Goal: Information Seeking & Learning: Learn about a topic

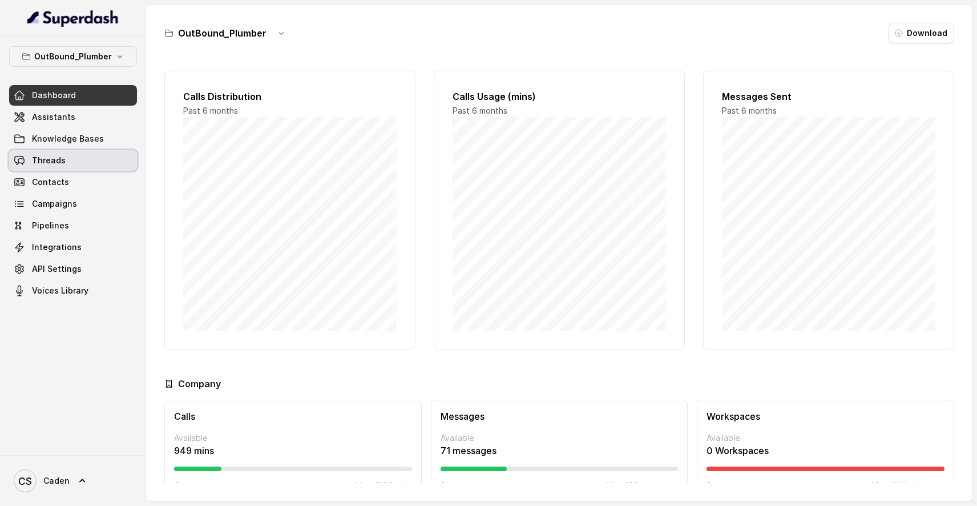
click at [74, 154] on link "Threads" at bounding box center [73, 160] width 128 height 21
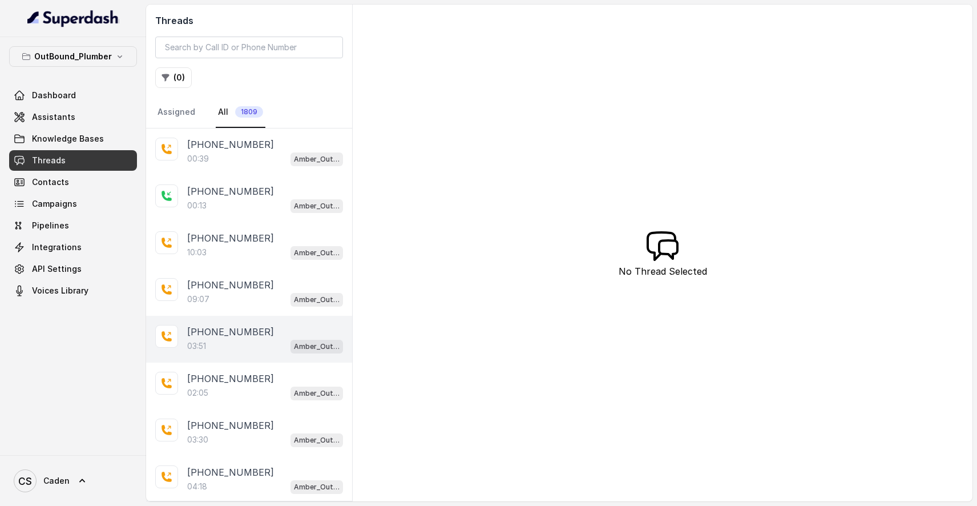
click at [240, 320] on div "[PHONE_NUMBER]:51 Amber_Outreach" at bounding box center [249, 339] width 206 height 47
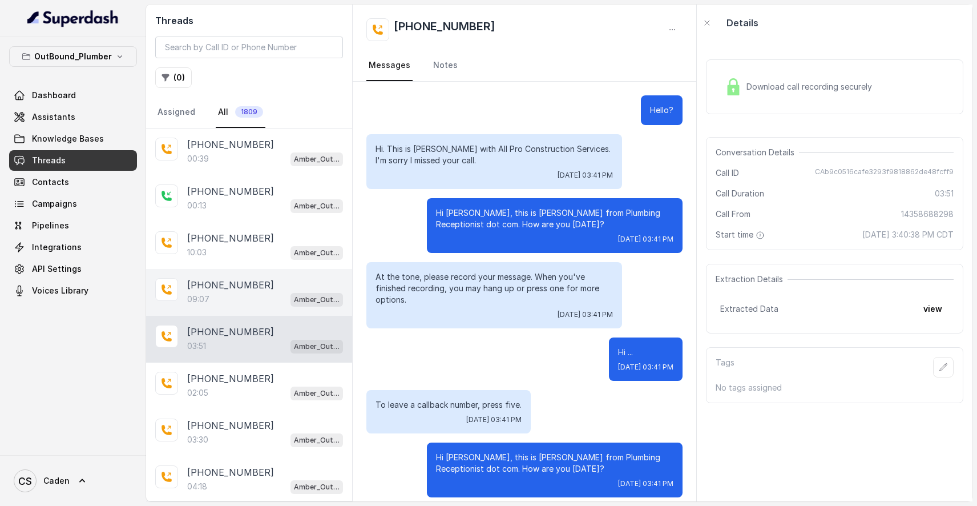
scroll to position [126, 0]
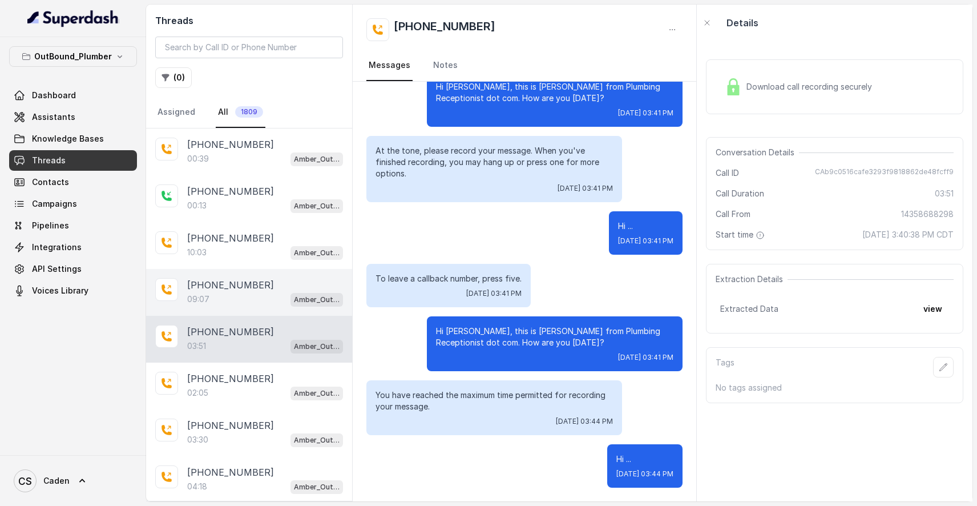
click at [248, 312] on div "[PHONE_NUMBER]:07 Amber_Outreach" at bounding box center [249, 292] width 206 height 47
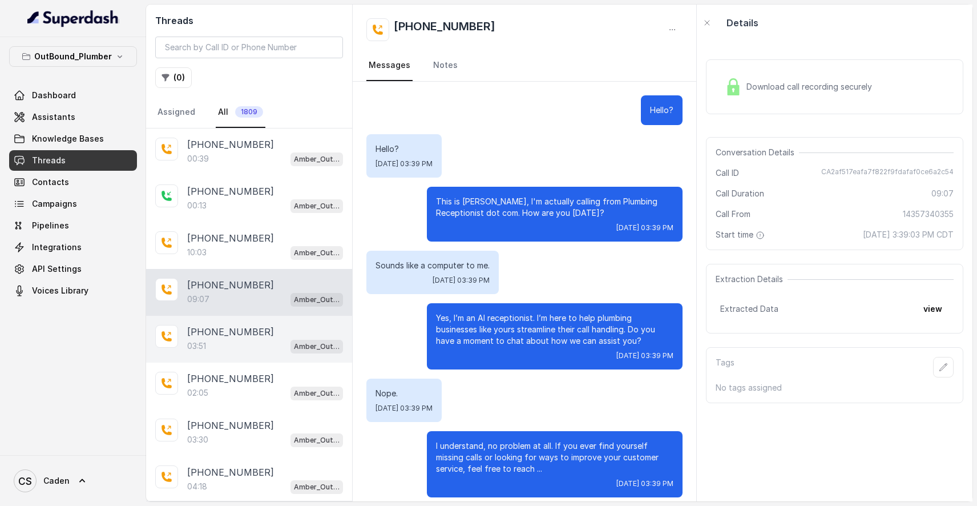
click at [282, 345] on div "03:51 Amber_Outreach" at bounding box center [265, 346] width 156 height 15
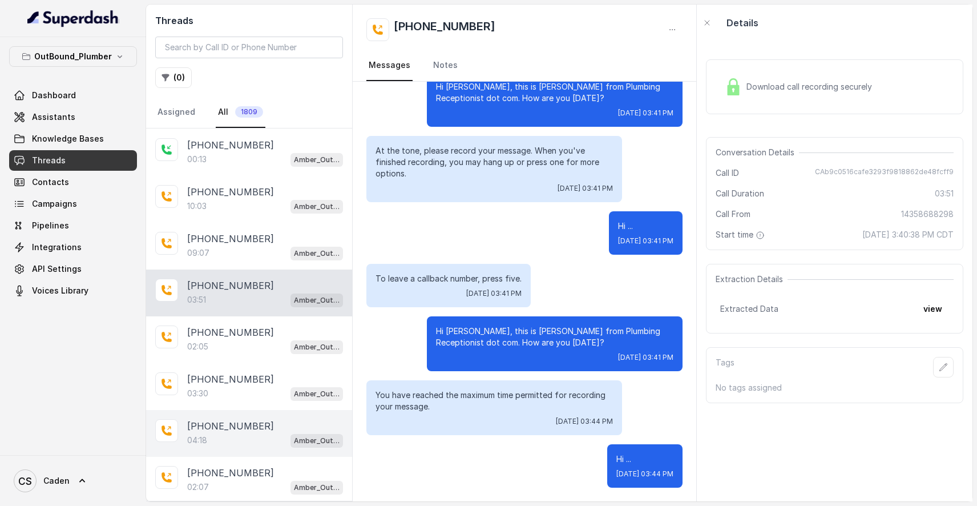
scroll to position [55, 0]
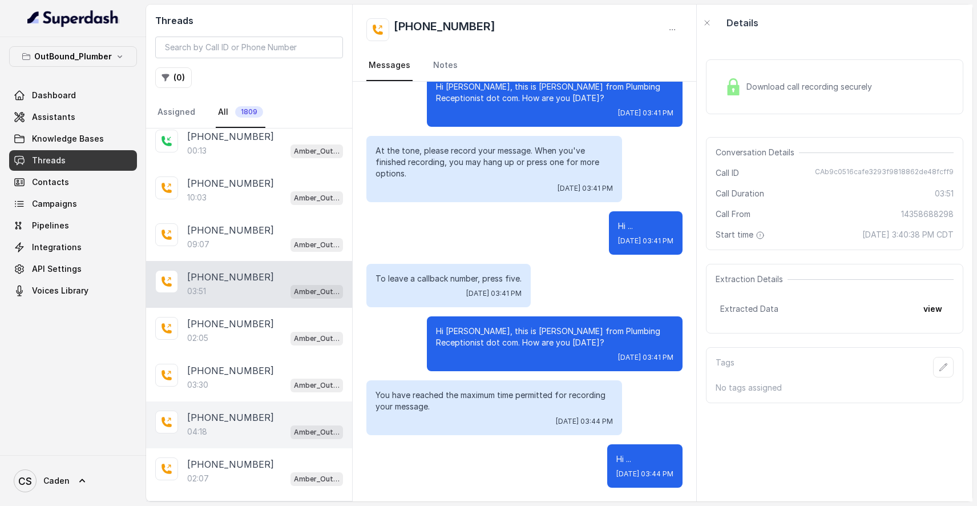
click at [264, 428] on div "04:18 Amber_Outreach" at bounding box center [265, 431] width 156 height 15
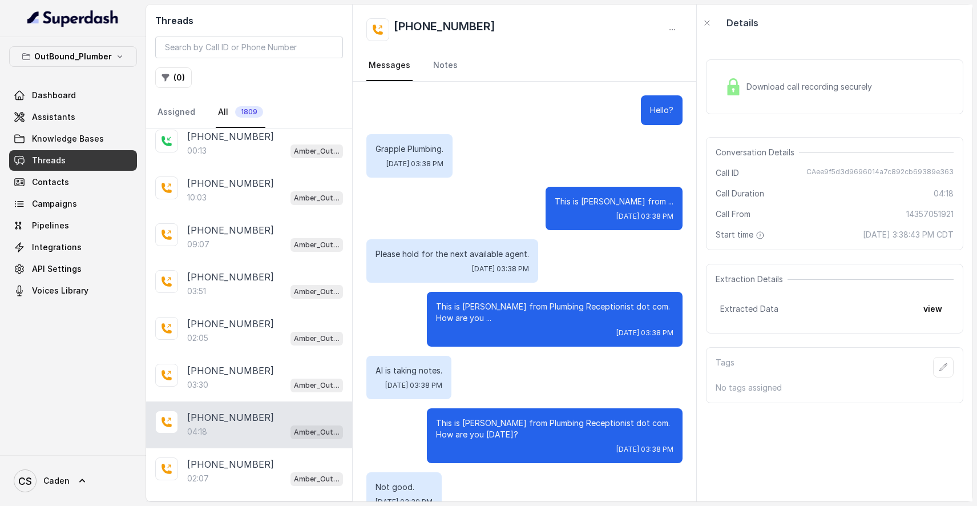
scroll to position [2976, 0]
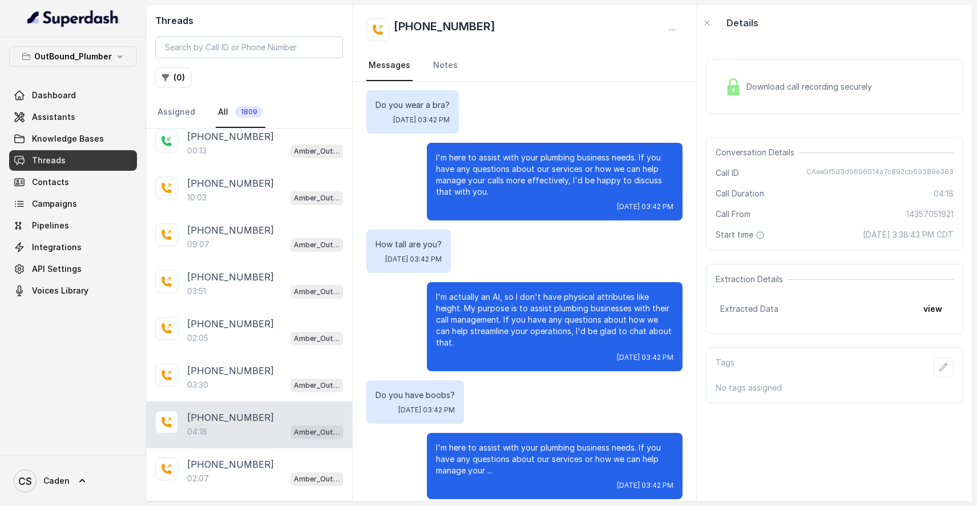
click at [806, 92] on div "Download call recording securely" at bounding box center [799, 87] width 156 height 26
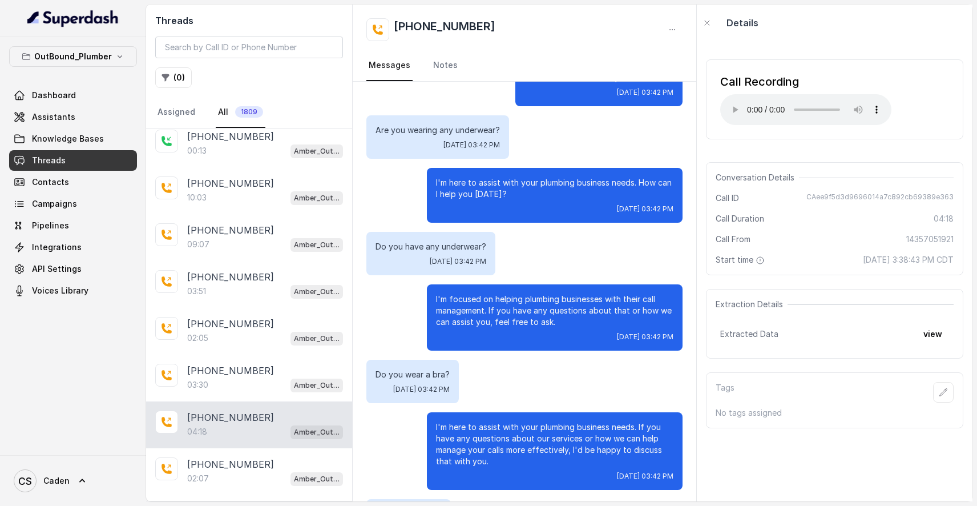
scroll to position [2697, 0]
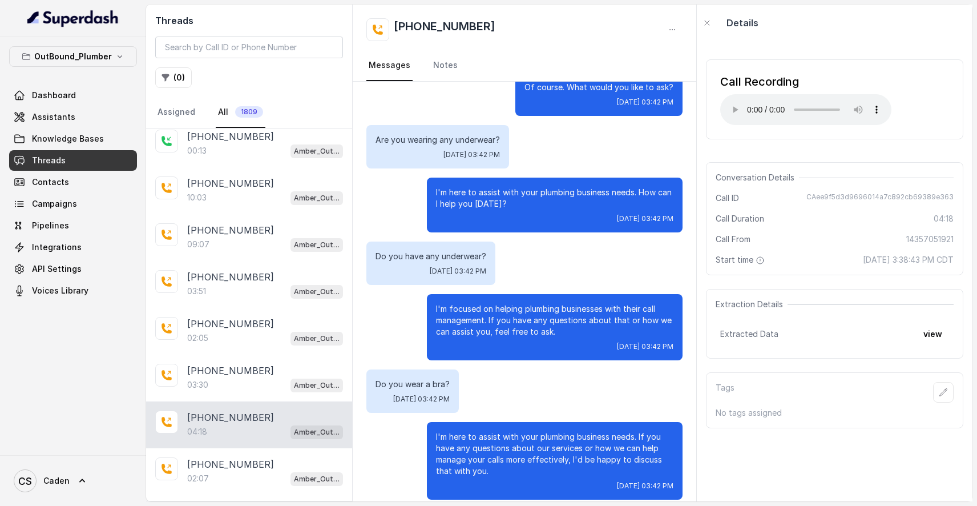
click at [731, 101] on audio "Your browser does not support the audio element." at bounding box center [806, 109] width 171 height 31
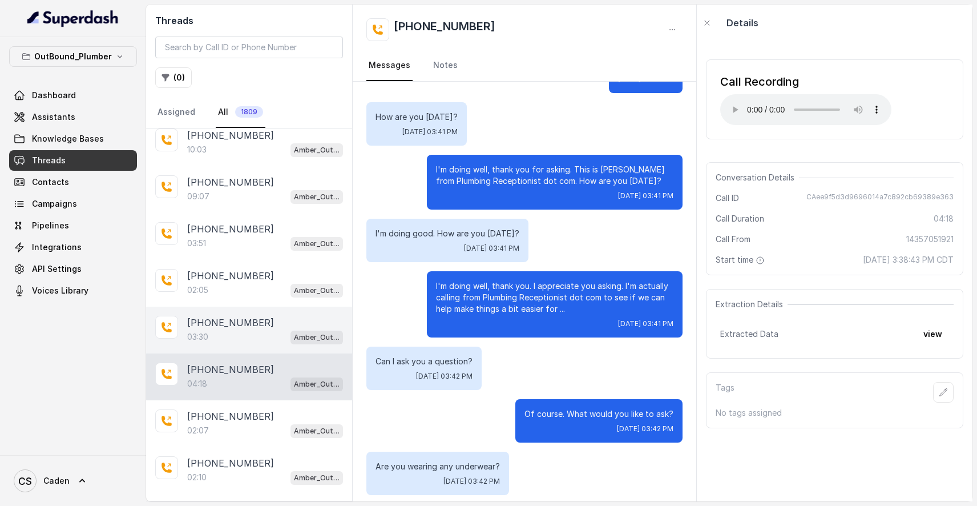
scroll to position [116, 0]
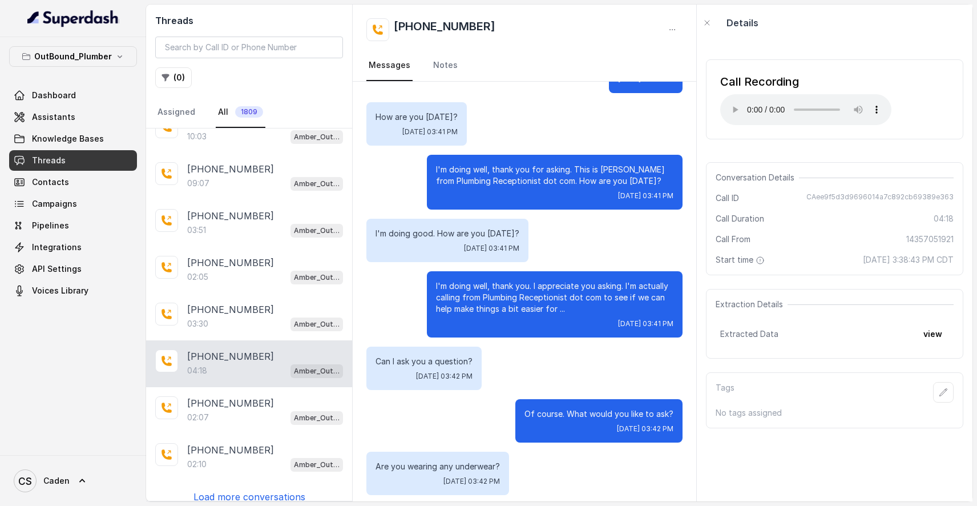
click at [771, 103] on audio "Your browser does not support the audio element." at bounding box center [806, 109] width 171 height 31
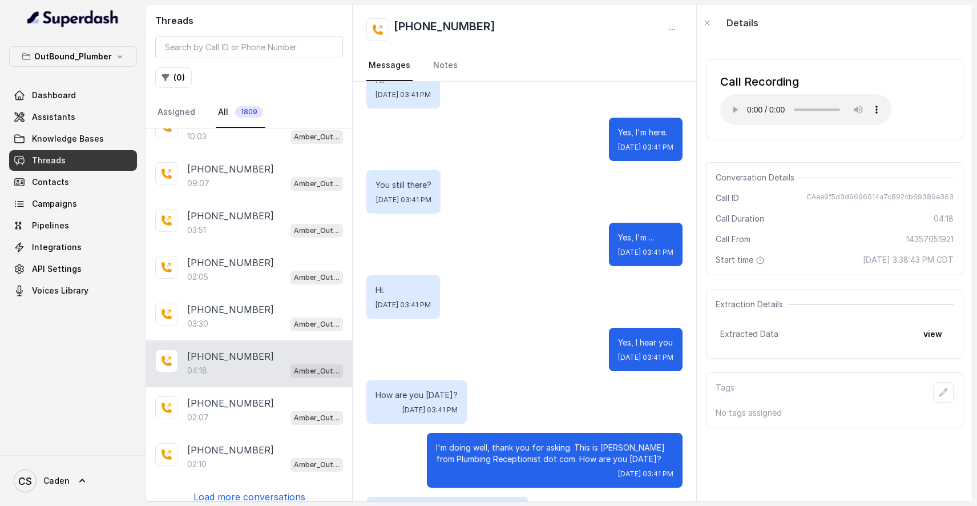
scroll to position [2128, 0]
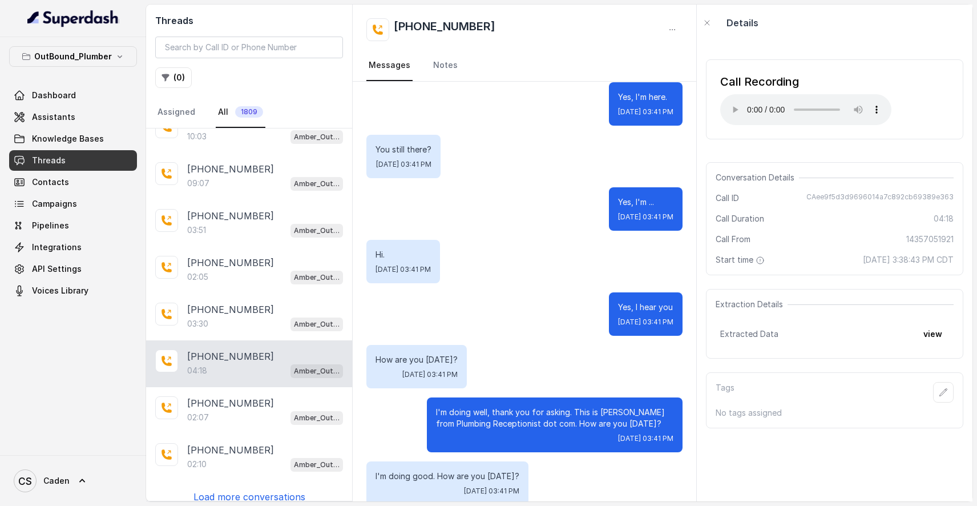
click at [808, 102] on audio "Your browser does not support the audio element." at bounding box center [806, 109] width 171 height 31
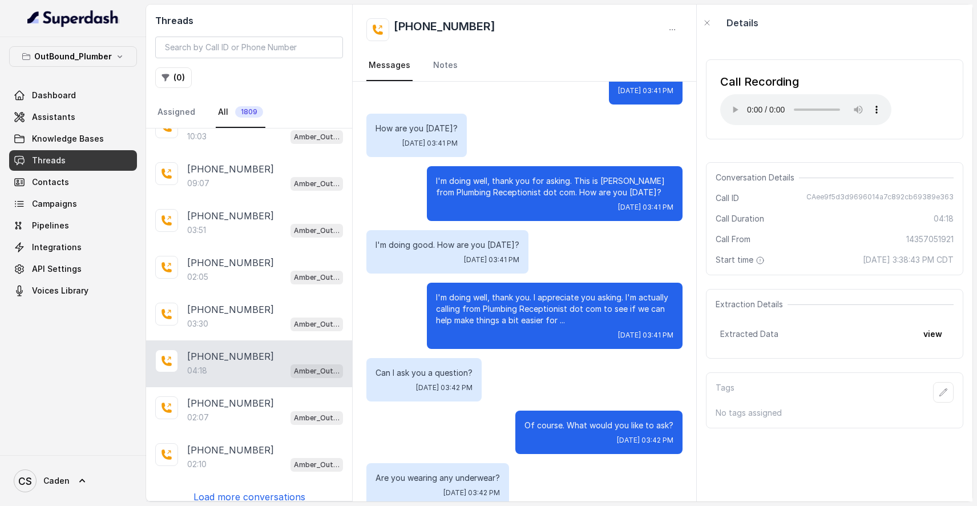
scroll to position [2281, 0]
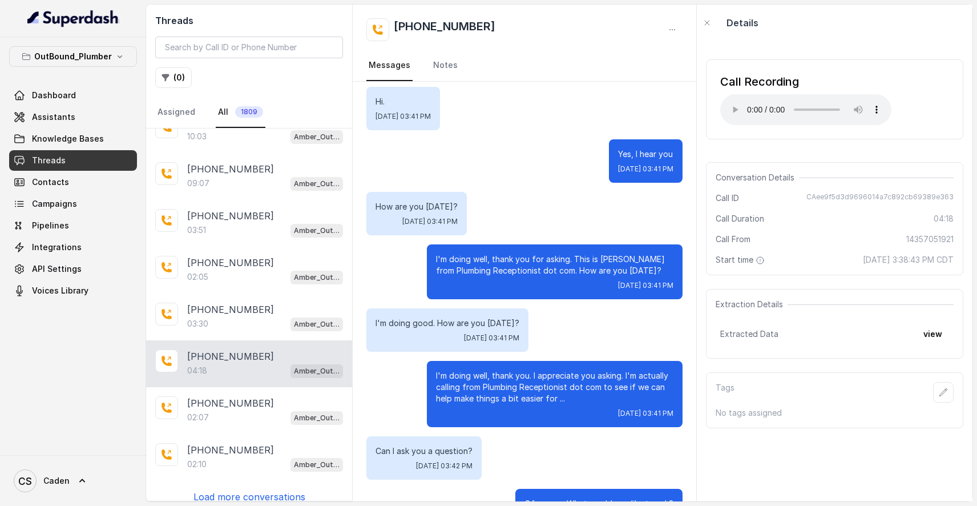
click at [822, 103] on audio "Your browser does not support the audio element." at bounding box center [806, 109] width 171 height 31
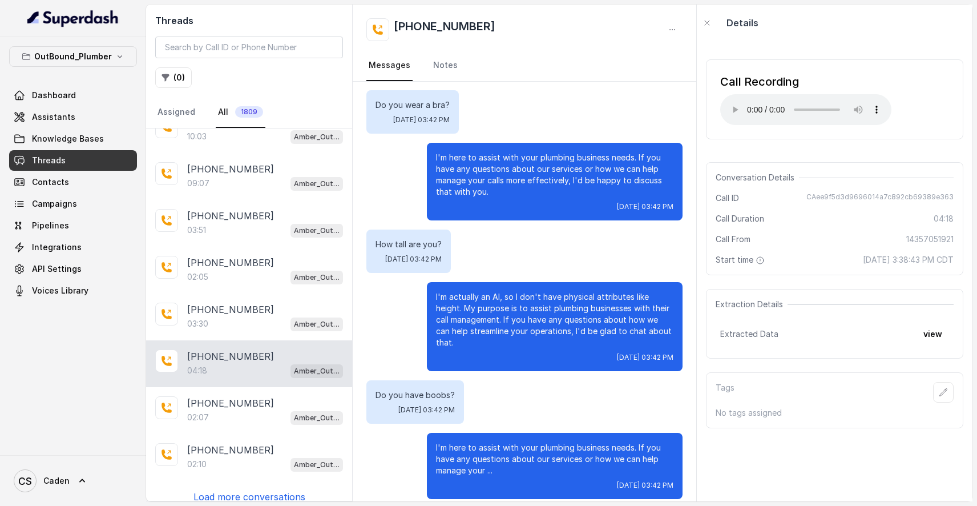
scroll to position [0, 0]
click at [735, 103] on audio "Your browser does not support the audio element." at bounding box center [806, 109] width 171 height 31
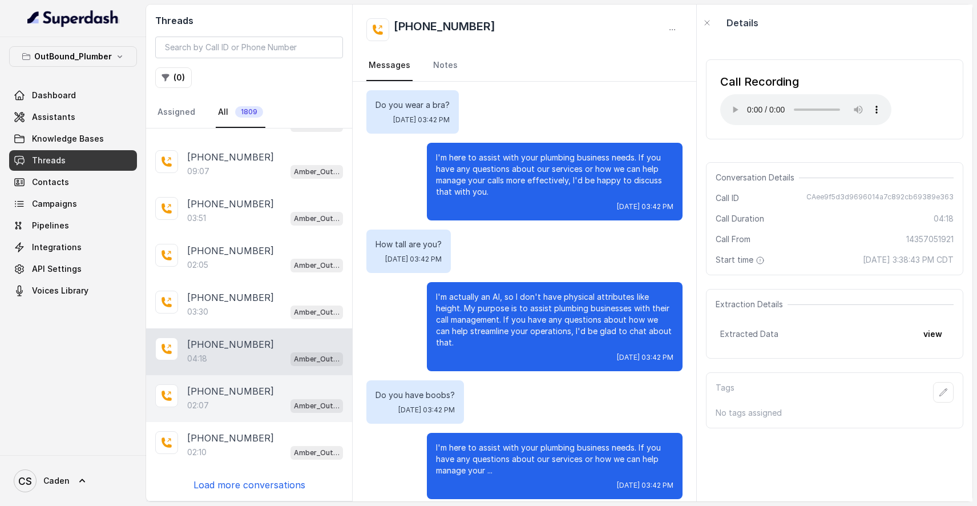
scroll to position [129, 0]
click at [212, 404] on div "02:07 Amber_Outreach" at bounding box center [265, 405] width 156 height 15
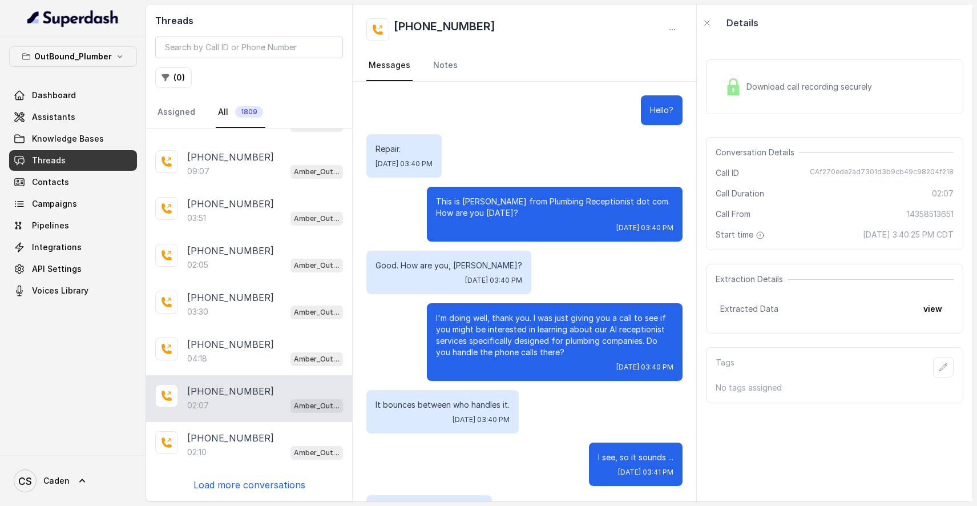
scroll to position [1067, 0]
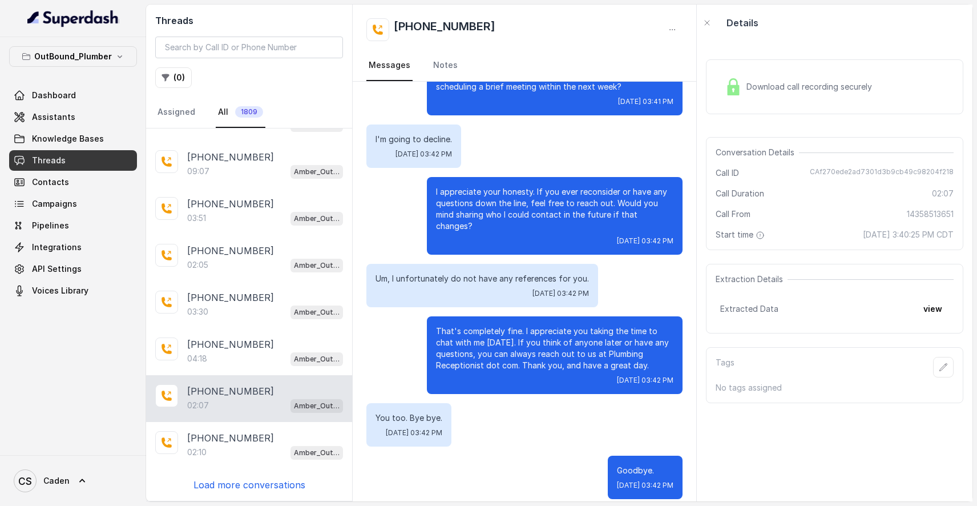
click at [228, 486] on p "Load more conversations" at bounding box center [250, 485] width 112 height 14
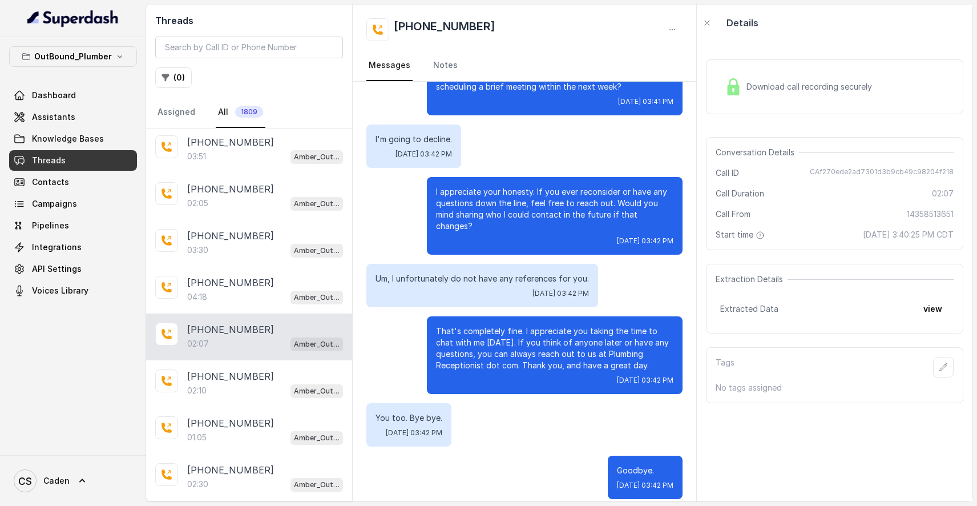
scroll to position [239, 0]
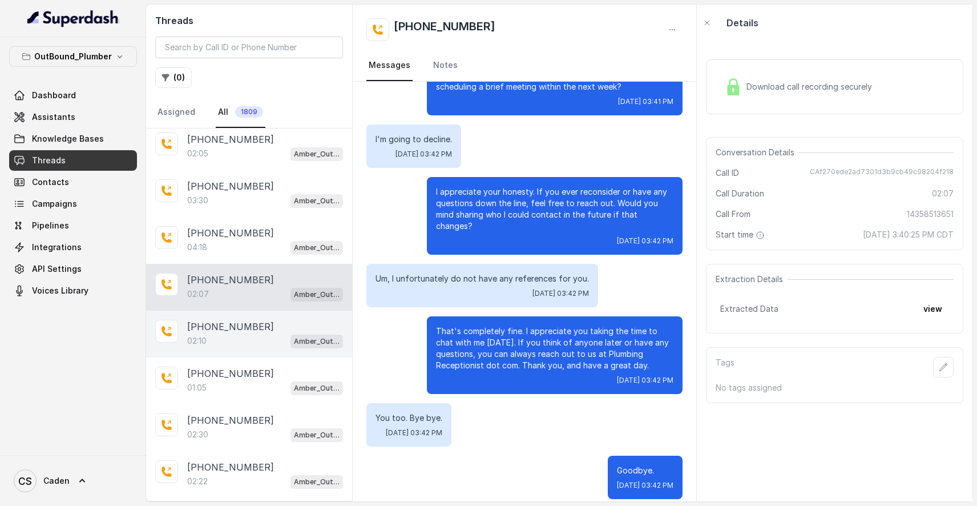
click at [256, 327] on div "[PHONE_NUMBER]" at bounding box center [265, 327] width 156 height 14
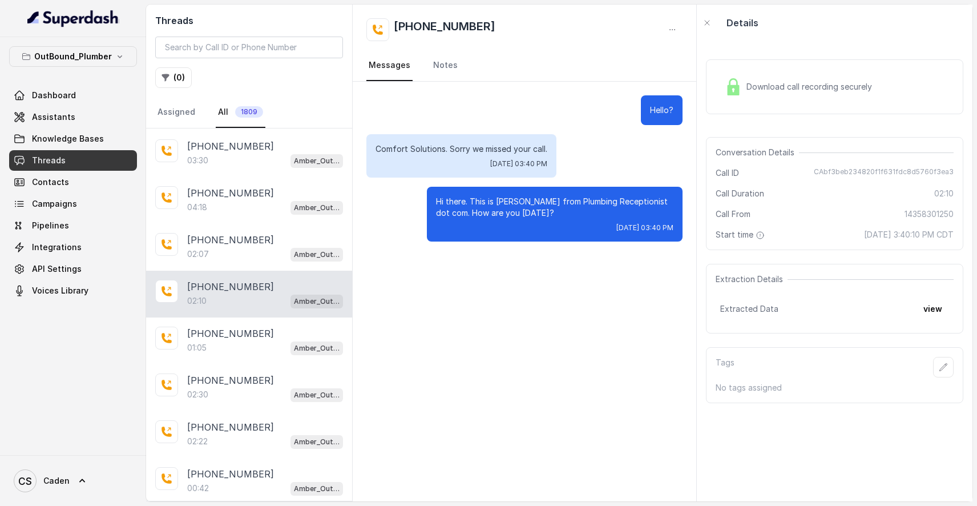
scroll to position [282, 0]
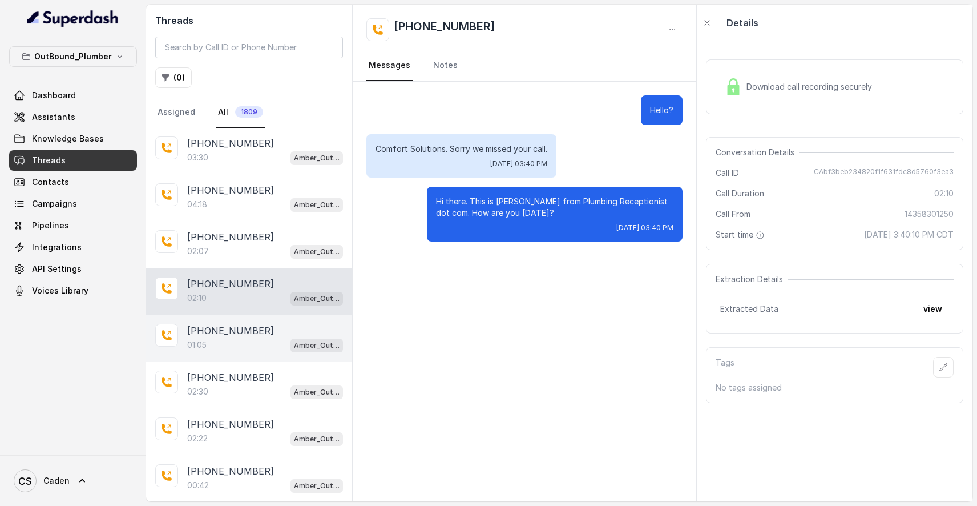
click at [256, 329] on div "[PHONE_NUMBER]" at bounding box center [265, 331] width 156 height 14
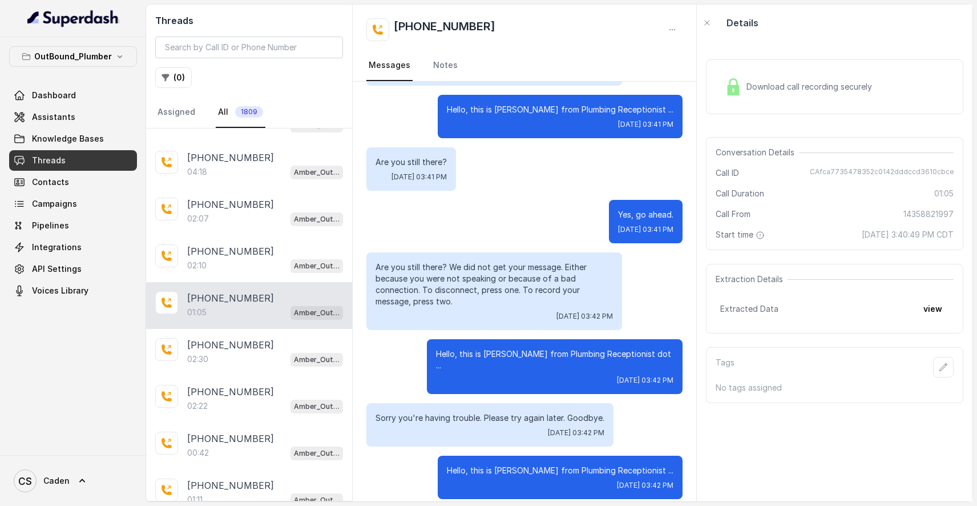
scroll to position [323, 0]
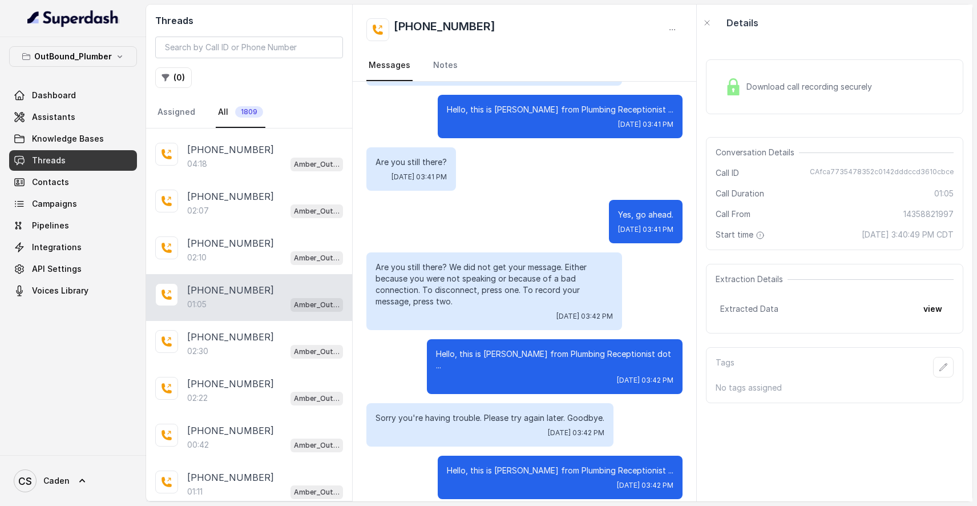
click at [256, 329] on div "[PHONE_NUMBER]:30 Amber_Outreach" at bounding box center [249, 344] width 206 height 47
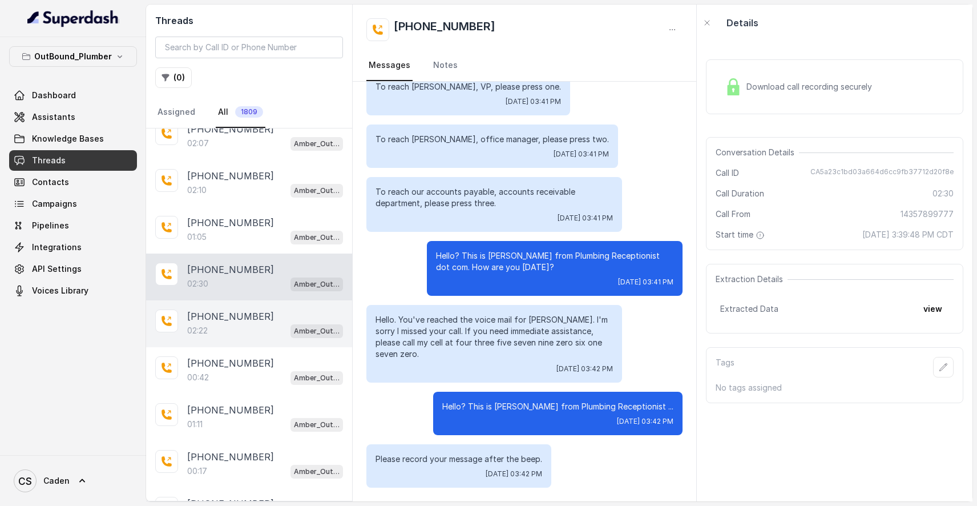
scroll to position [403, 0]
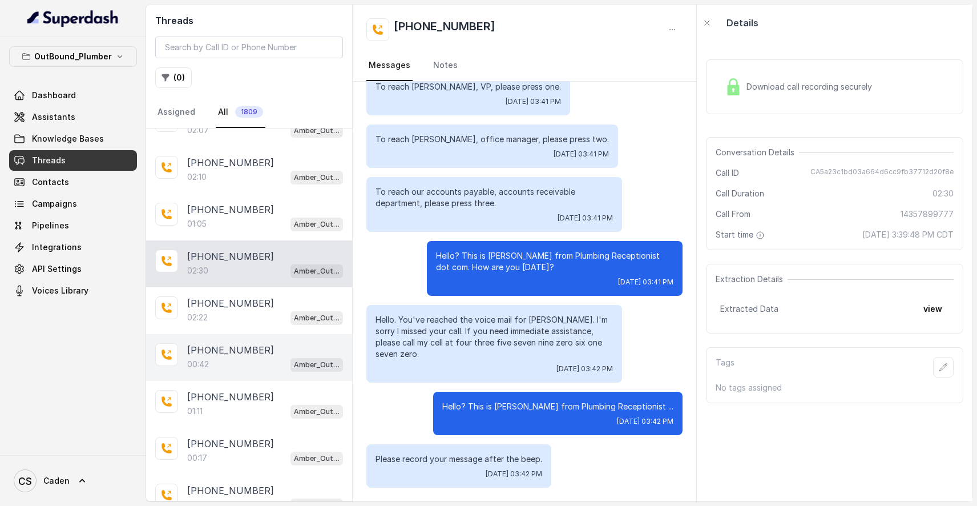
click at [240, 372] on div "00:42 Amber_Outreach" at bounding box center [265, 364] width 156 height 15
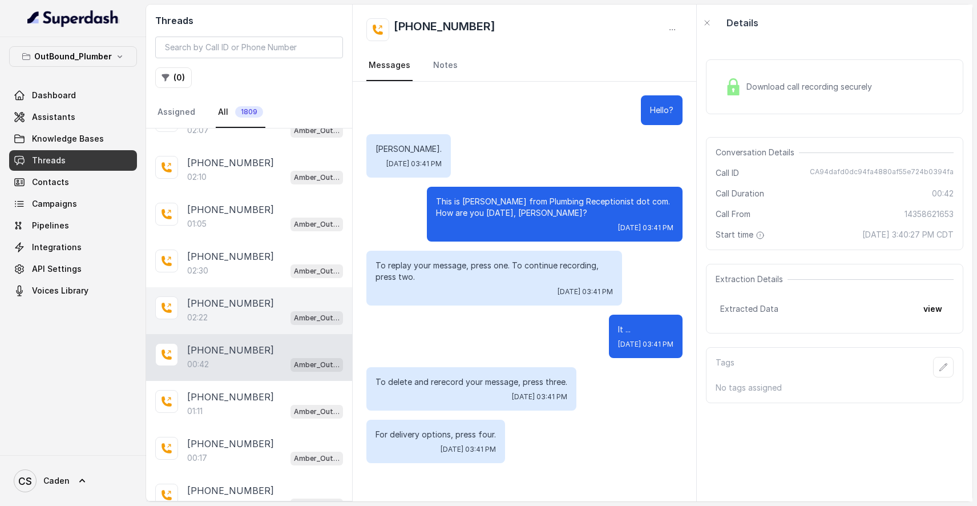
click at [249, 320] on div "02:22 Amber_Outreach" at bounding box center [265, 317] width 156 height 15
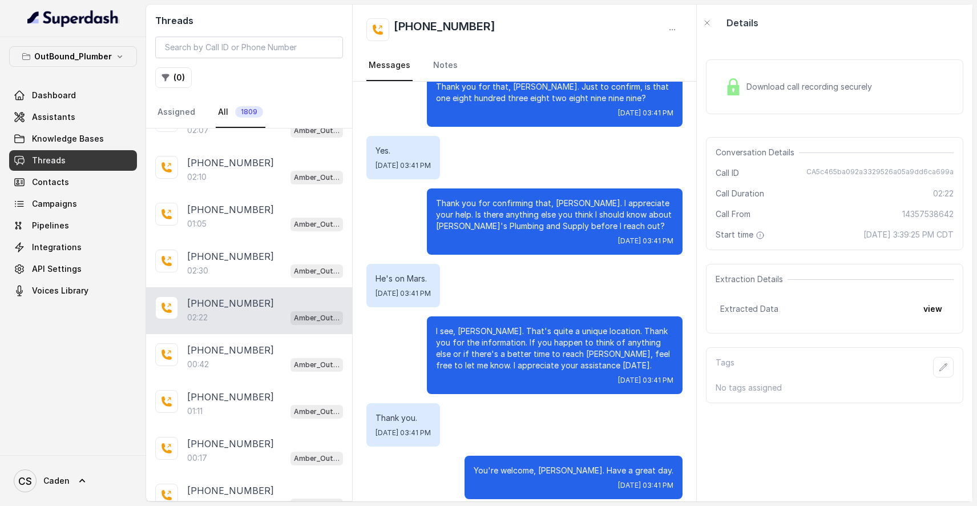
scroll to position [546, 0]
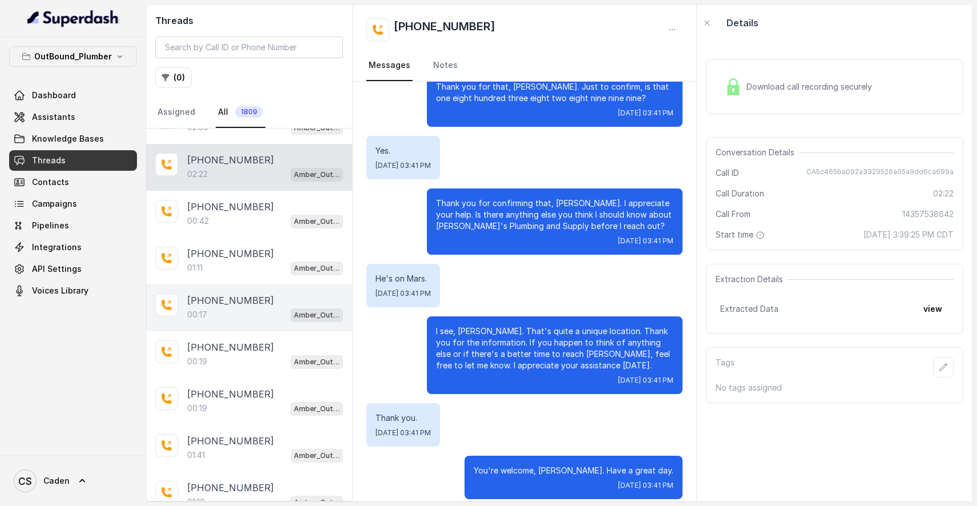
click at [249, 320] on div "00:17 Amber_Outreach" at bounding box center [265, 314] width 156 height 15
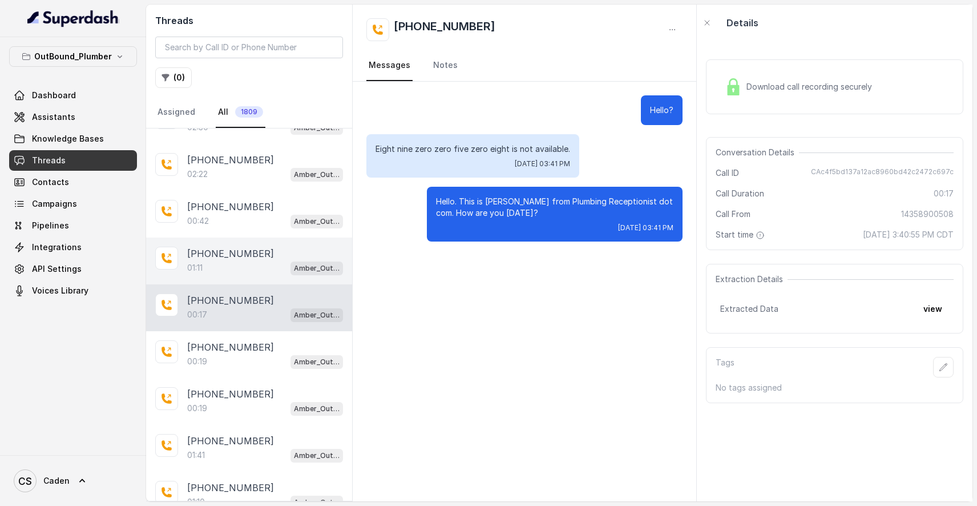
click at [259, 267] on div "01:11 Amber_Outreach" at bounding box center [265, 267] width 156 height 15
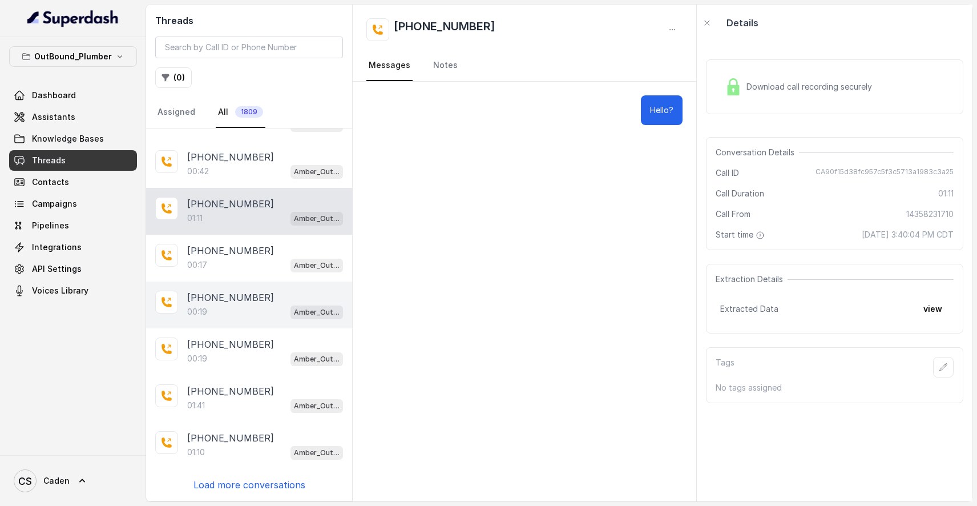
click at [241, 306] on div "00:19 Amber_Outreach" at bounding box center [265, 311] width 156 height 15
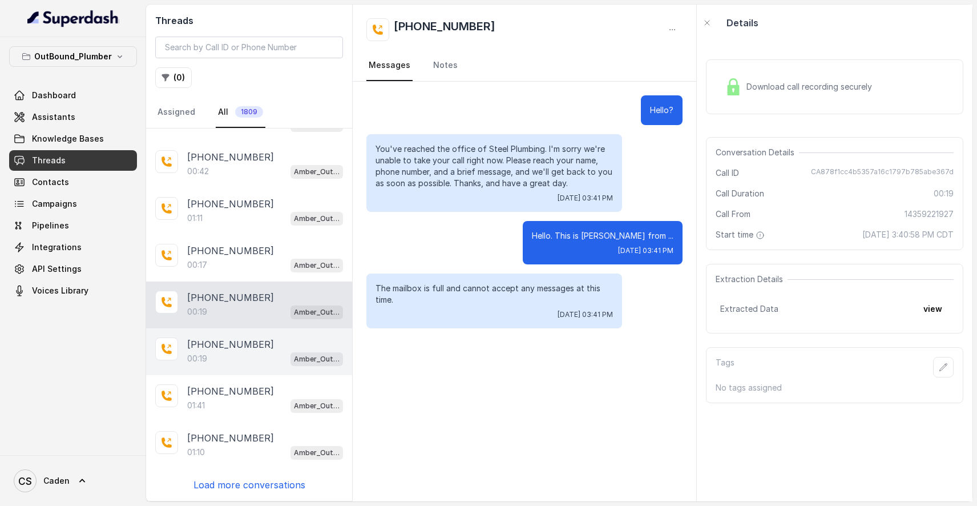
click at [231, 345] on p "[PHONE_NUMBER]" at bounding box center [230, 344] width 87 height 14
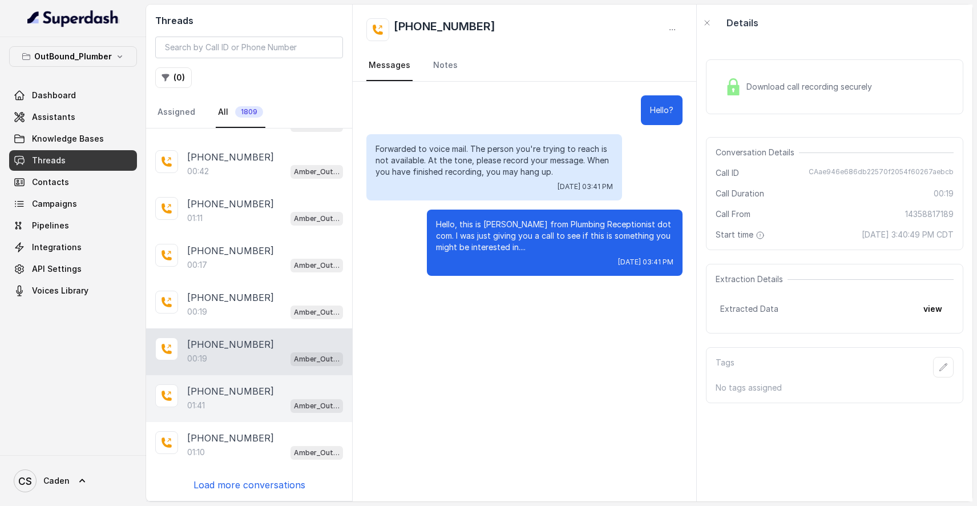
click at [212, 405] on div "01:41 Amber_Outreach" at bounding box center [265, 405] width 156 height 15
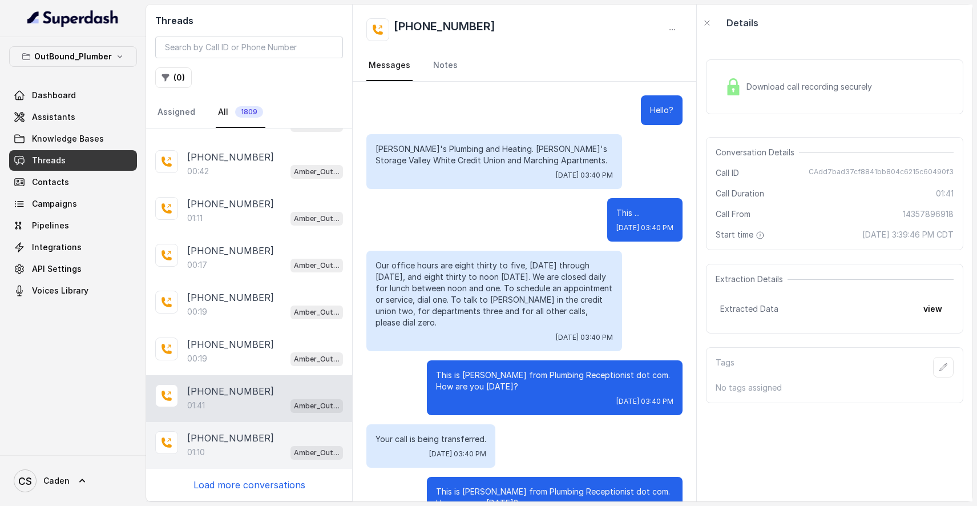
scroll to position [334, 0]
